Goal: Task Accomplishment & Management: Use online tool/utility

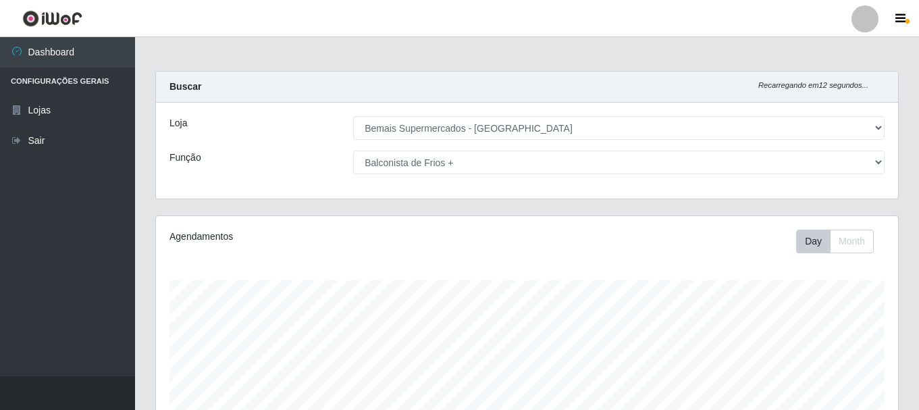
select select "249"
select select "120"
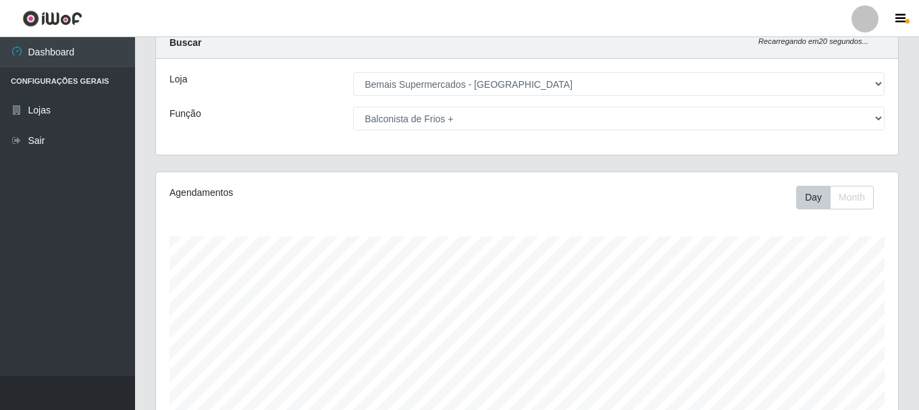
scroll to position [68, 0]
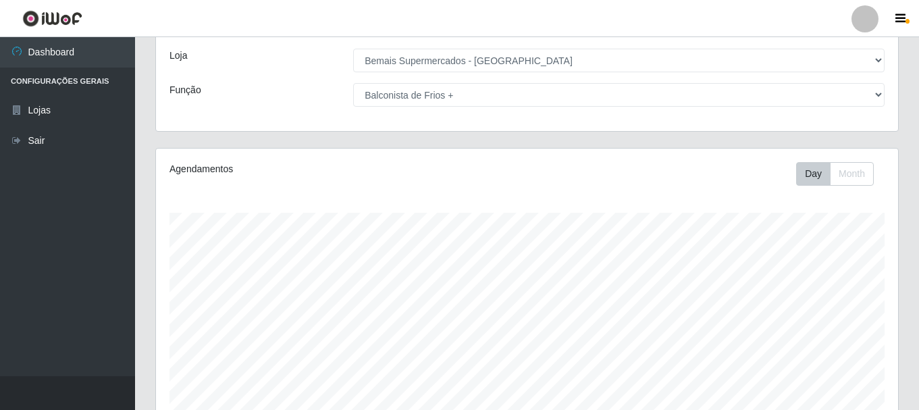
click at [813, 98] on select "[Selecione...] ASG ASG + ASG ++ Auxiliar de Depósito Auxiliar de Depósito + Aux…" at bounding box center [619, 95] width 532 height 24
click at [353, 83] on select "[Selecione...] ASG ASG + ASG ++ Auxiliar de Depósito Auxiliar de Depósito + Aux…" at bounding box center [619, 95] width 532 height 24
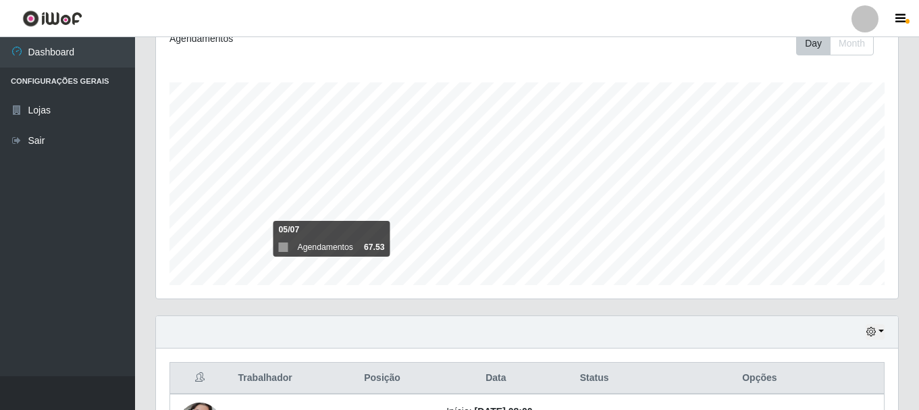
scroll to position [387, 0]
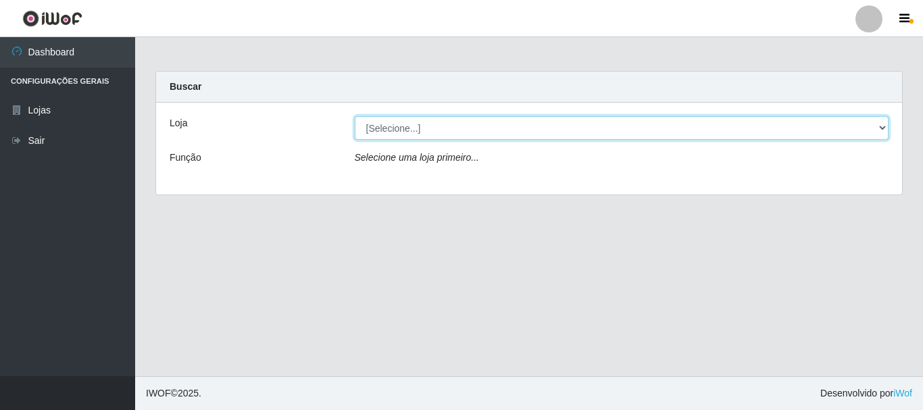
click at [669, 131] on select "[Selecione...] Bemais Supermercados - [GEOGRAPHIC_DATA]" at bounding box center [622, 128] width 534 height 24
select select "249"
click at [355, 116] on select "[Selecione...] Bemais Supermercados - [GEOGRAPHIC_DATA]" at bounding box center [622, 128] width 534 height 24
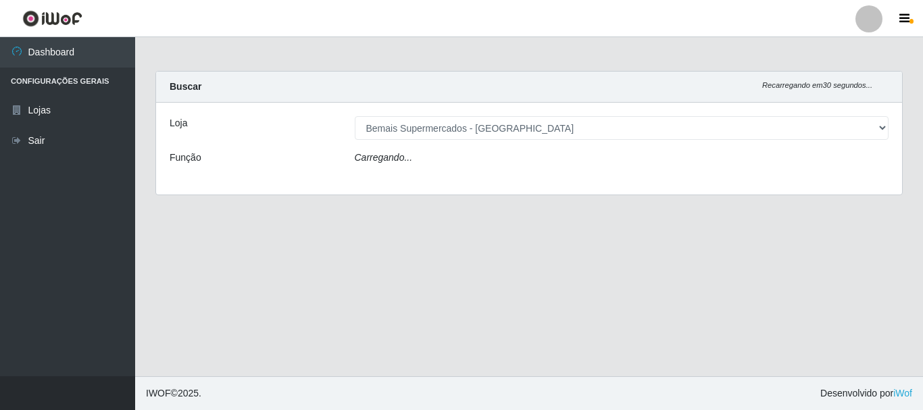
click at [489, 170] on div "Carregando..." at bounding box center [622, 161] width 555 height 20
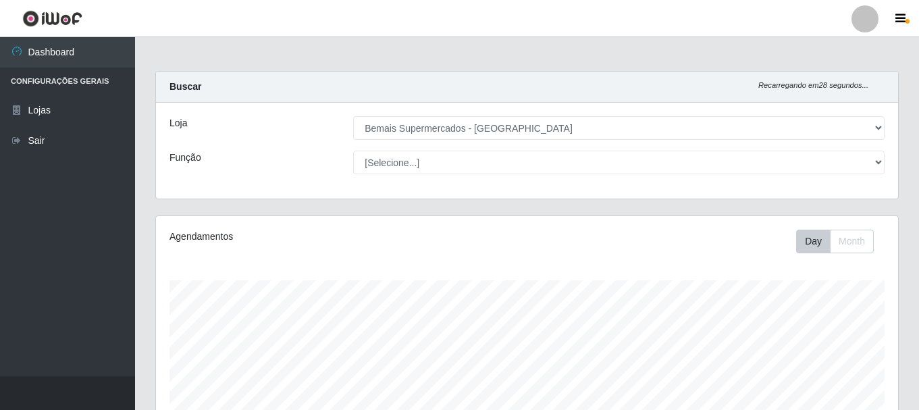
scroll to position [280, 742]
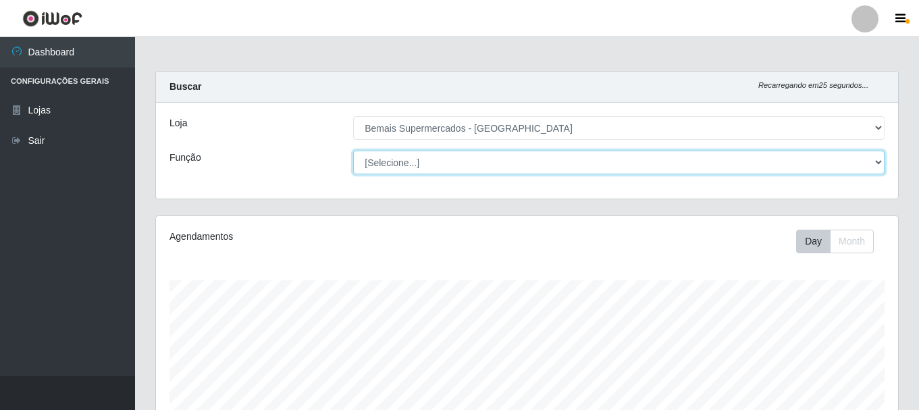
click at [523, 155] on select "[Selecione...] ASG ASG + ASG ++ Auxiliar de Depósito Auxiliar de Depósito + Aux…" at bounding box center [619, 163] width 532 height 24
select select "120"
click at [353, 151] on select "[Selecione...] ASG ASG + ASG ++ Auxiliar de Depósito Auxiliar de Depósito + Aux…" at bounding box center [619, 163] width 532 height 24
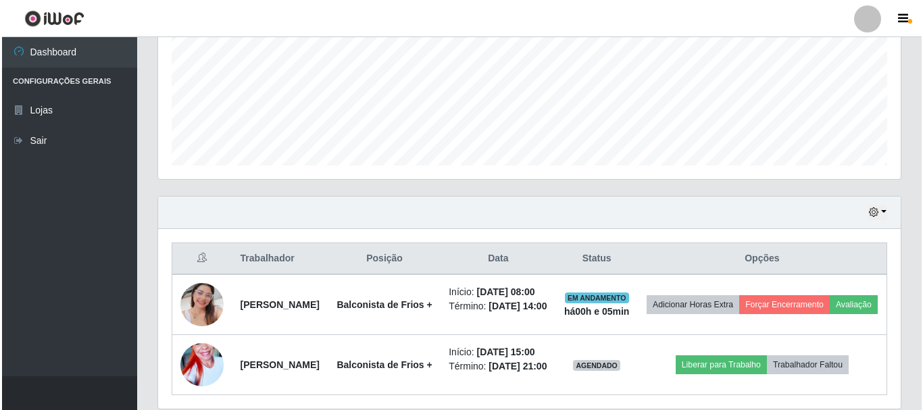
scroll to position [387, 0]
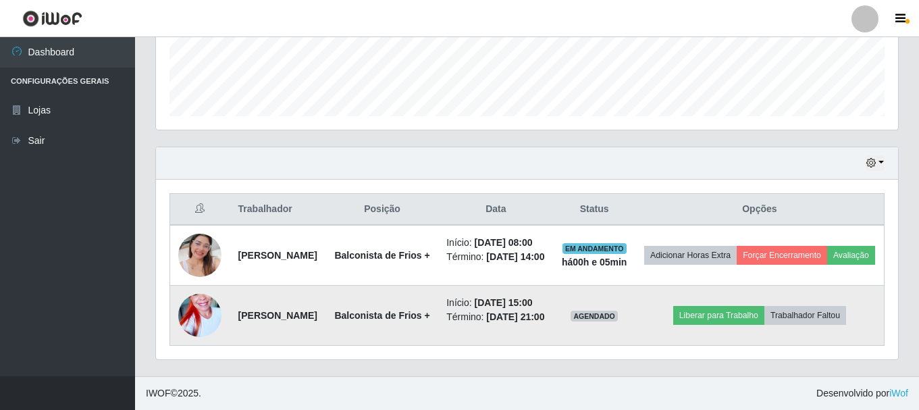
click at [204, 316] on img at bounding box center [199, 315] width 43 height 77
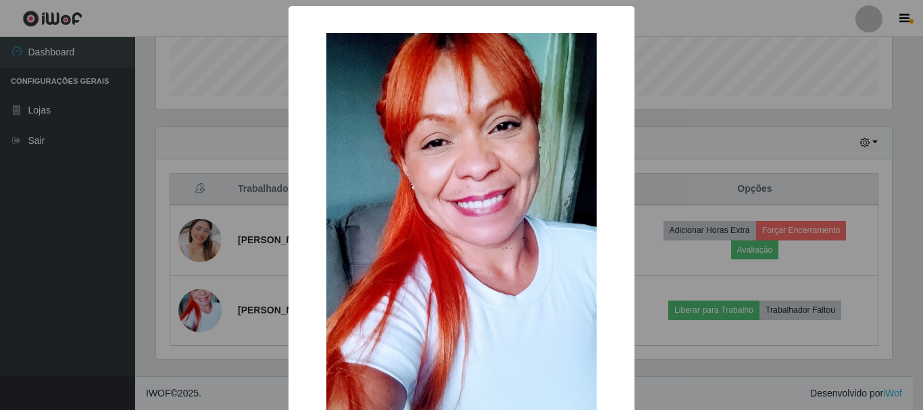
click at [715, 205] on div "× OK Cancel" at bounding box center [461, 205] width 923 height 410
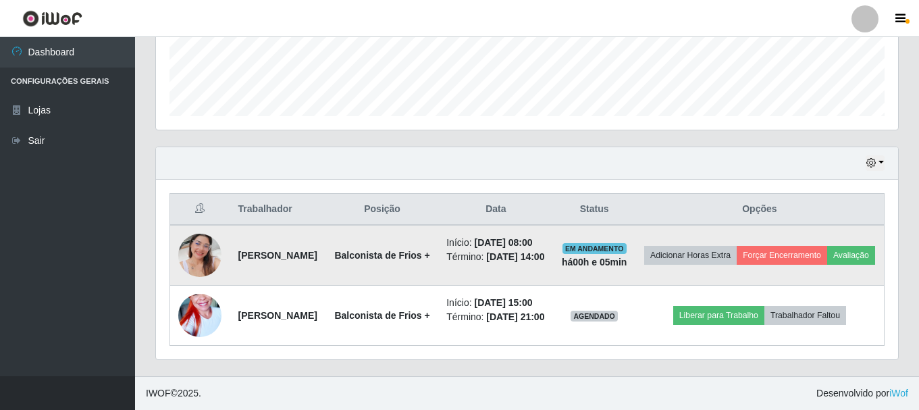
scroll to position [387, 0]
